Goal: Task Accomplishment & Management: Use online tool/utility

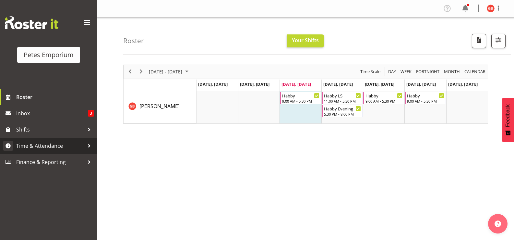
click at [48, 147] on span "Time & Attendance" at bounding box center [50, 146] width 68 height 10
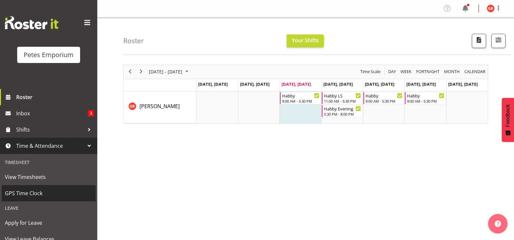
click at [40, 193] on span "GPS Time Clock" at bounding box center [49, 193] width 88 height 10
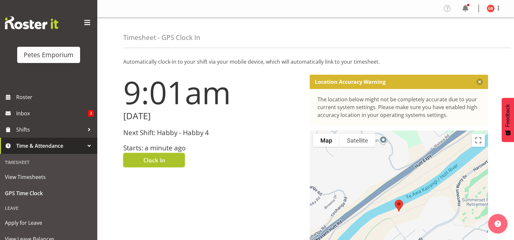
click at [165, 162] on span "Clock In" at bounding box center [154, 160] width 22 height 8
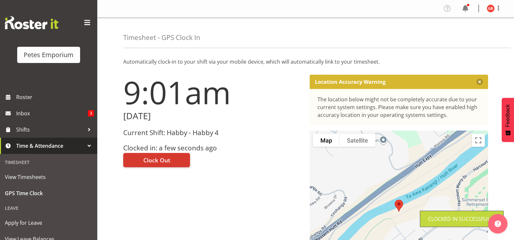
click at [491, 7] on img at bounding box center [491, 9] width 8 height 8
click at [456, 37] on link "Log Out" at bounding box center [471, 34] width 62 height 12
